Goal: Task Accomplishment & Management: Manage account settings

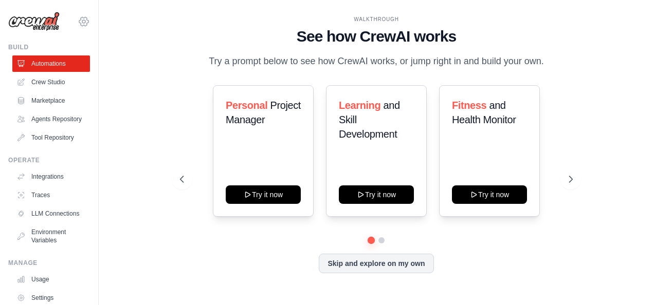
click at [78, 21] on icon at bounding box center [84, 21] width 12 height 12
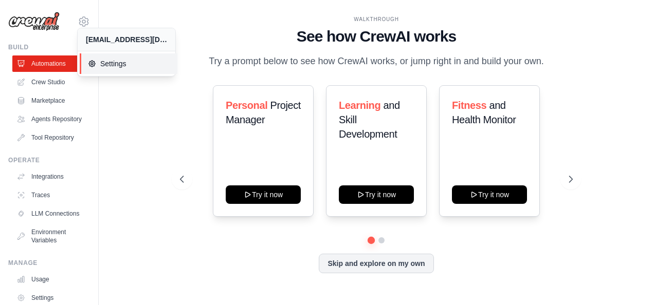
click at [102, 61] on span "Settings" at bounding box center [128, 64] width 81 height 10
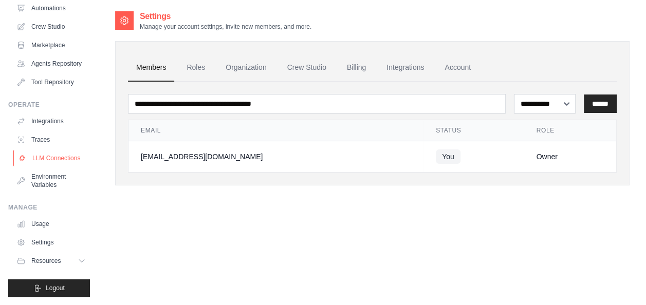
scroll to position [71, 0]
click at [65, 288] on button "Logout" at bounding box center [49, 288] width 82 height 17
